Goal: Manage account settings

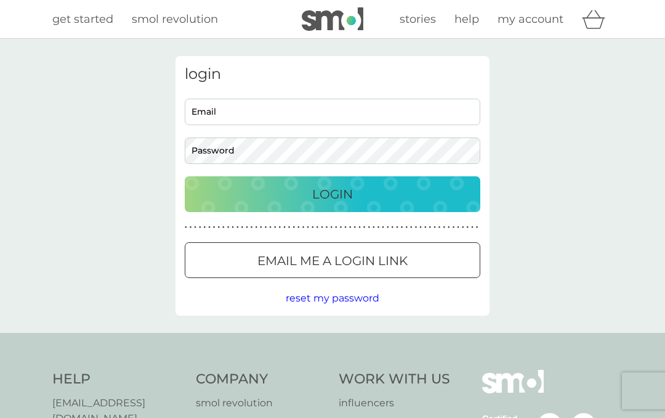
click at [253, 105] on input "Email" at bounding box center [333, 112] width 296 height 26
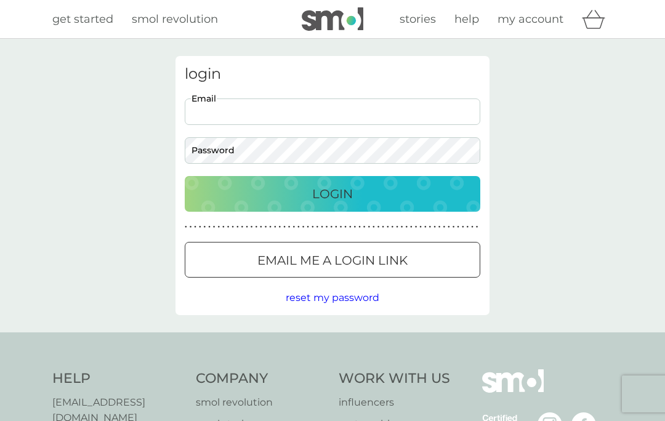
type input "crossmandy30@gmail.com"
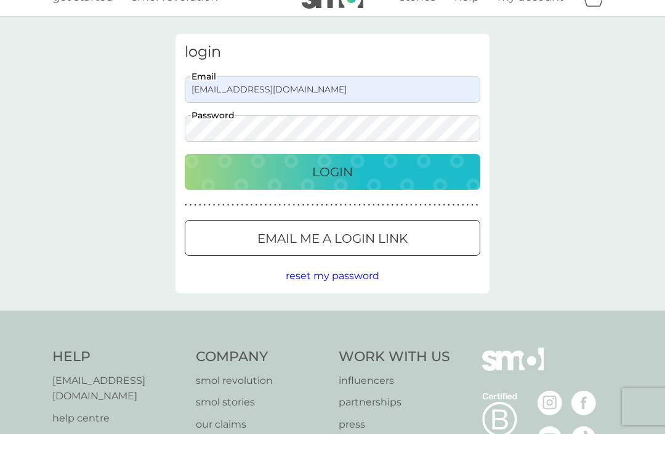
click at [360, 184] on div "Login" at bounding box center [332, 194] width 271 height 20
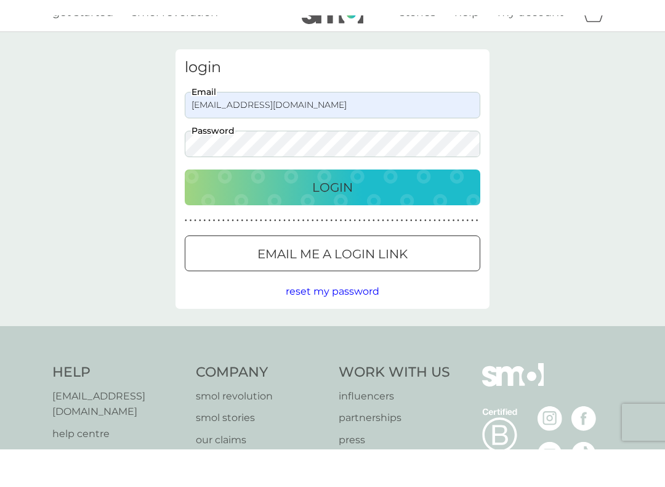
scroll to position [22, 0]
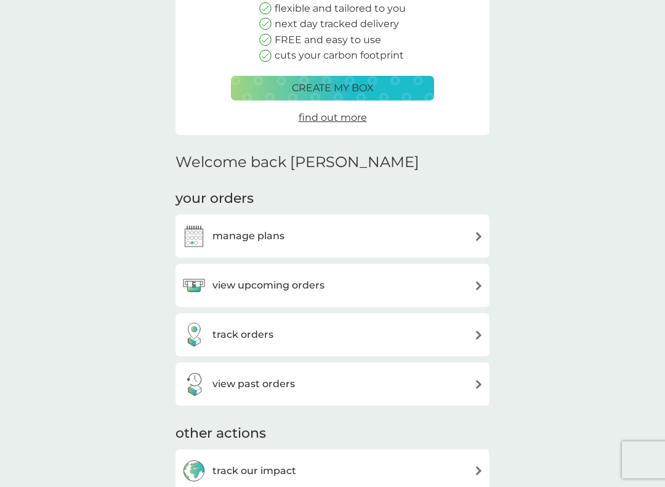
scroll to position [160, 0]
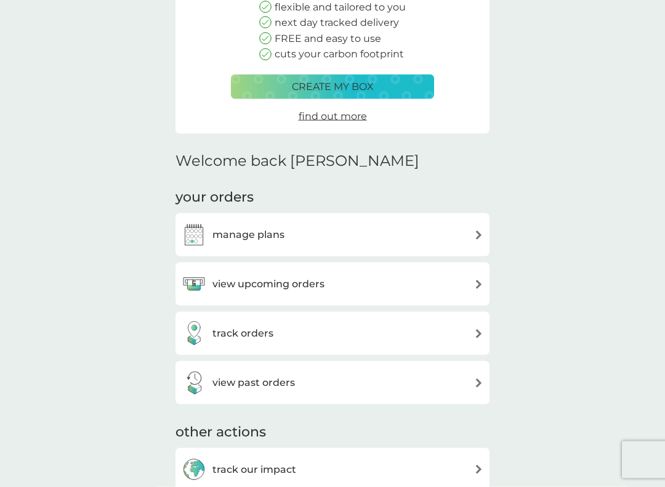
click at [365, 233] on div "manage plans" at bounding box center [333, 234] width 302 height 25
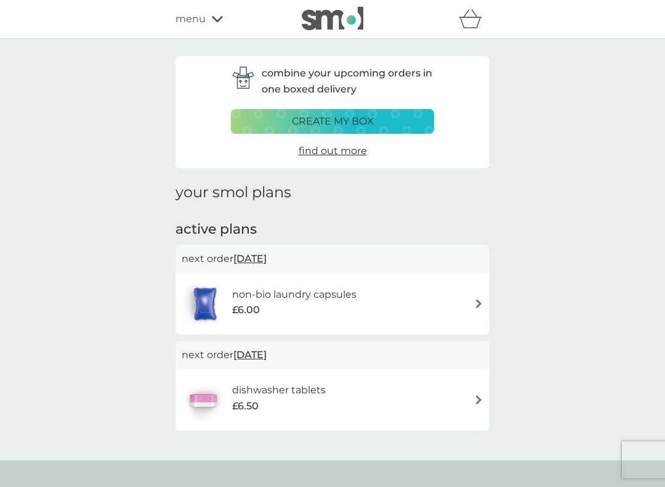
click at [415, 299] on div "non-bio laundry capsules £6.00" at bounding box center [333, 303] width 302 height 43
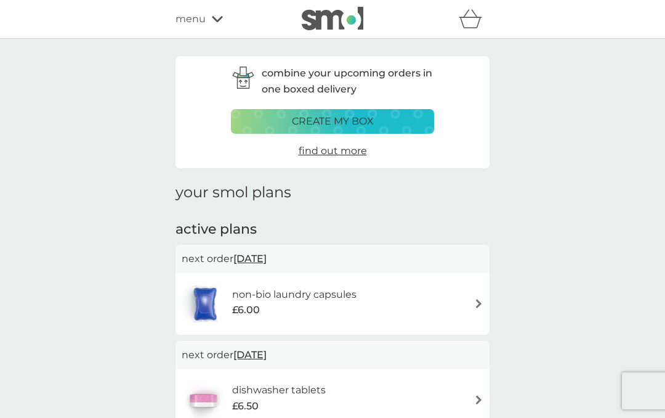
scroll to position [34, 0]
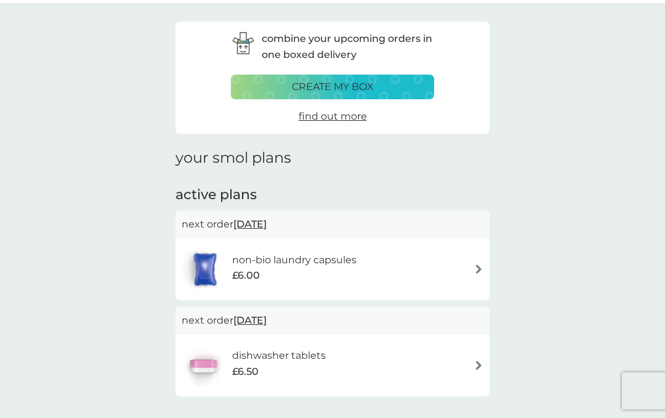
click at [373, 359] on div "dishwasher tablets £6.50" at bounding box center [333, 365] width 302 height 43
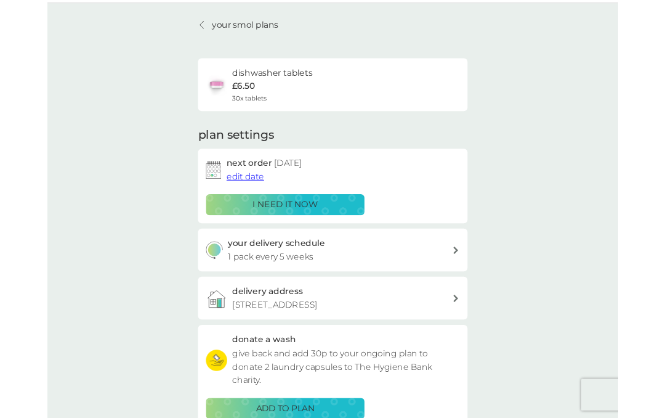
scroll to position [34, 0]
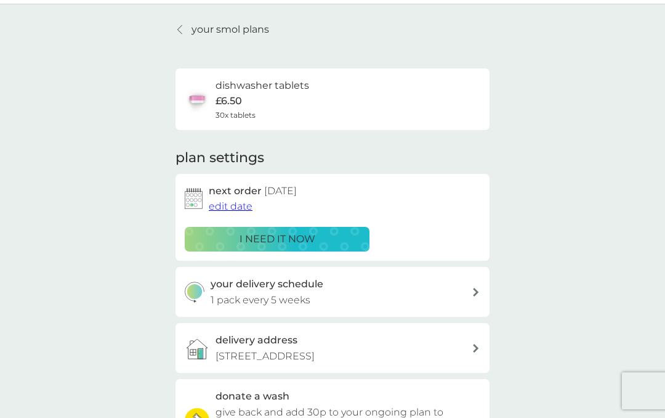
click at [376, 287] on div "your delivery schedule 1 pack every 5 weeks" at bounding box center [342, 291] width 262 height 31
select select "35"
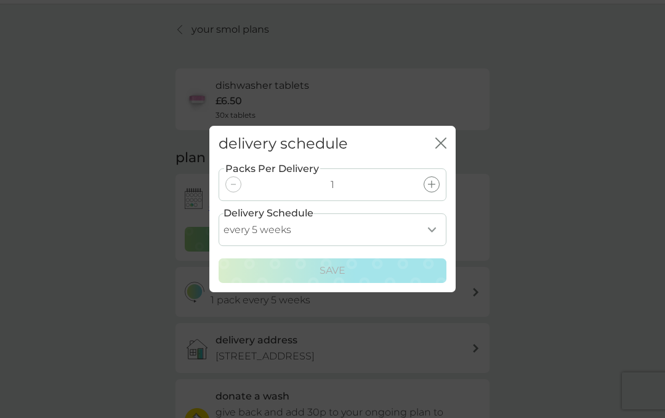
click at [437, 139] on icon "close" at bounding box center [438, 143] width 5 height 10
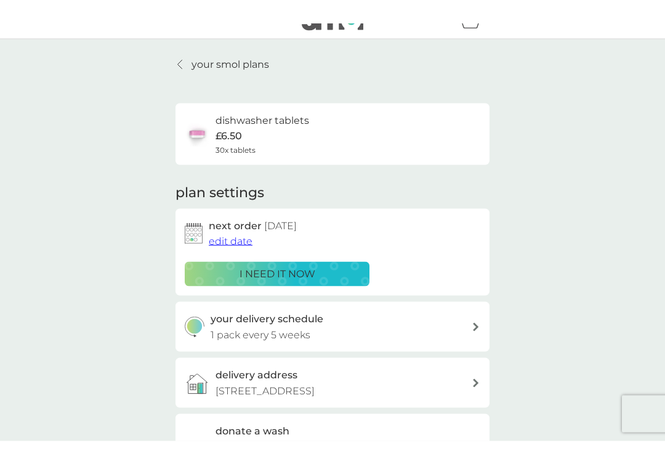
scroll to position [0, 0]
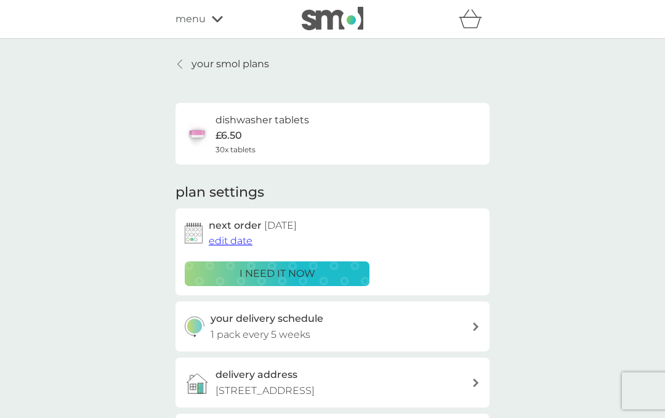
click at [204, 15] on span "menu" at bounding box center [191, 19] width 30 height 16
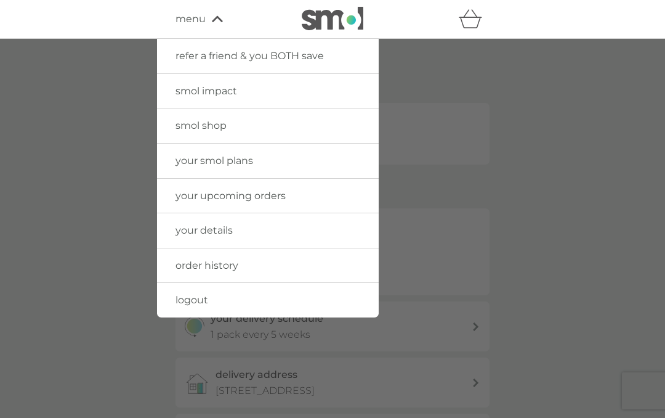
click at [251, 126] on link "smol shop" at bounding box center [268, 125] width 222 height 34
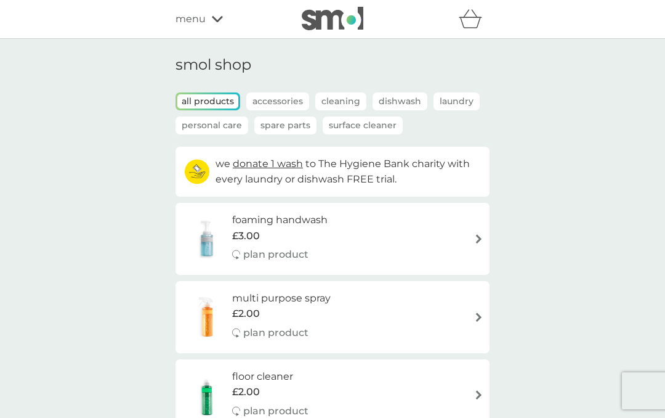
click at [470, 27] on icon "basket" at bounding box center [470, 18] width 23 height 19
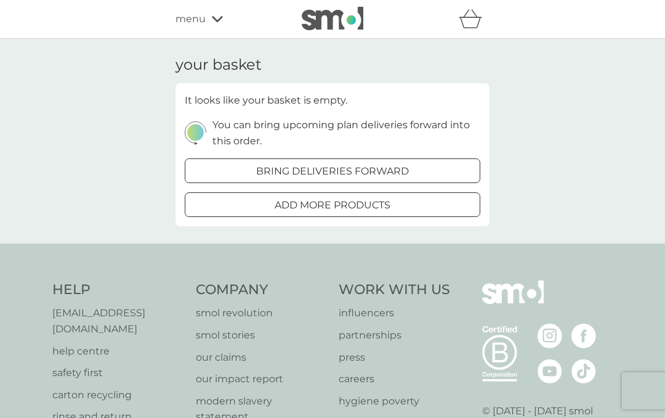
click at [585, 138] on div "your basket It looks like your basket is empty. You can bring upcoming plan del…" at bounding box center [332, 141] width 665 height 204
click at [201, 17] on span "menu" at bounding box center [191, 19] width 30 height 16
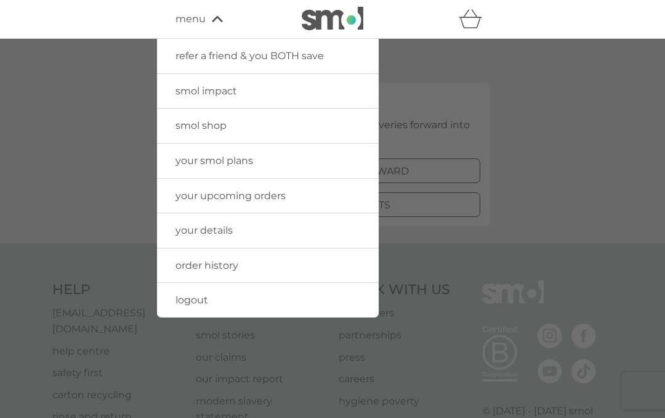
click at [197, 297] on span "logout" at bounding box center [192, 300] width 33 height 12
